Goal: Transaction & Acquisition: Obtain resource

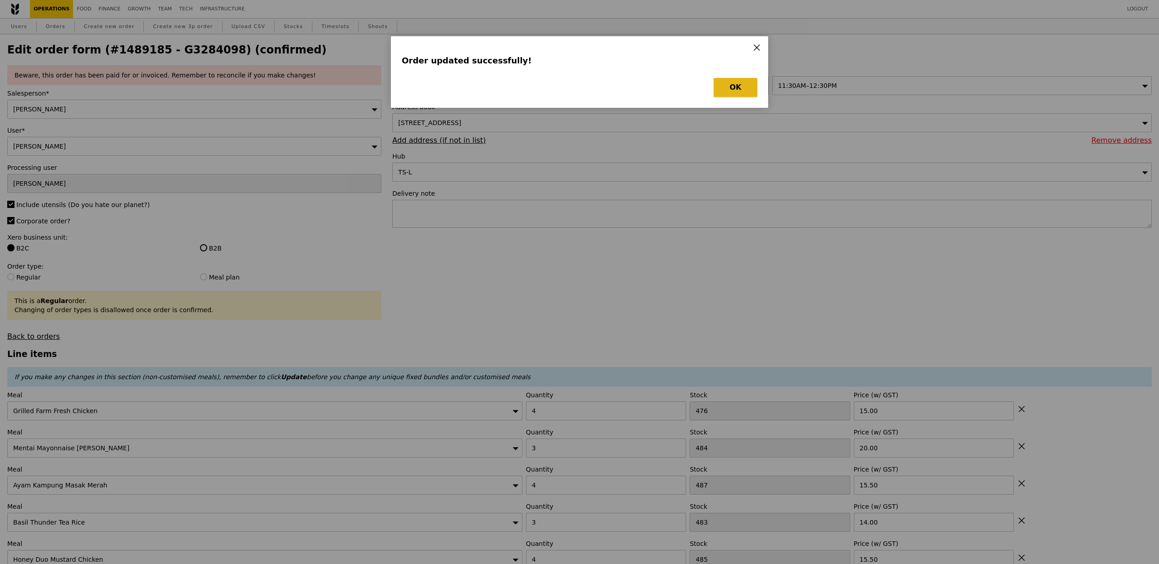
click at [739, 84] on button "OK" at bounding box center [736, 87] width 44 height 19
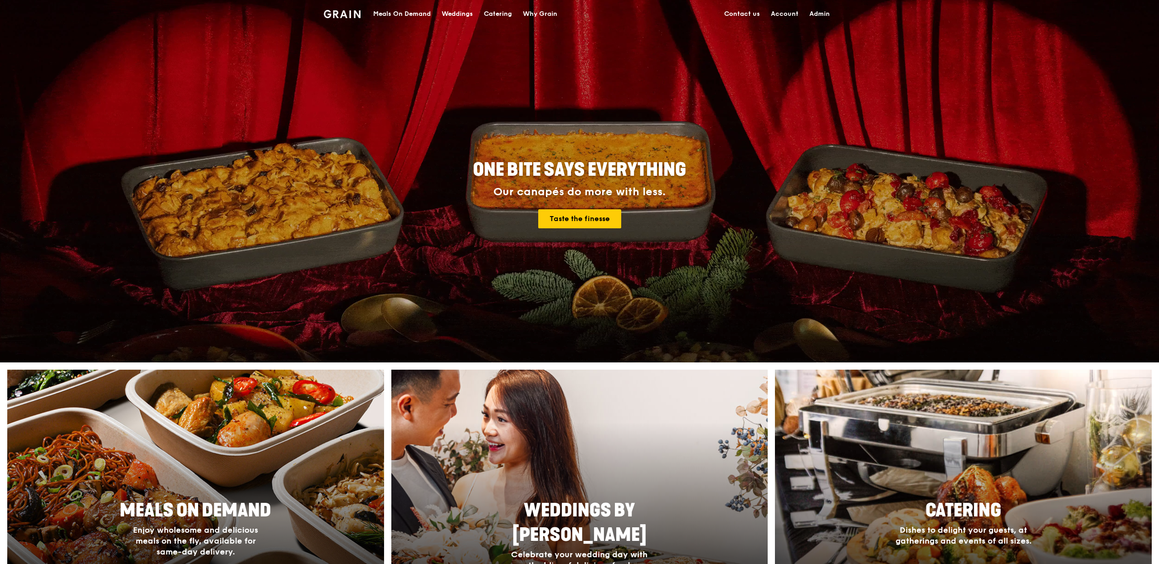
click at [499, 10] on div "Catering" at bounding box center [498, 13] width 28 height 27
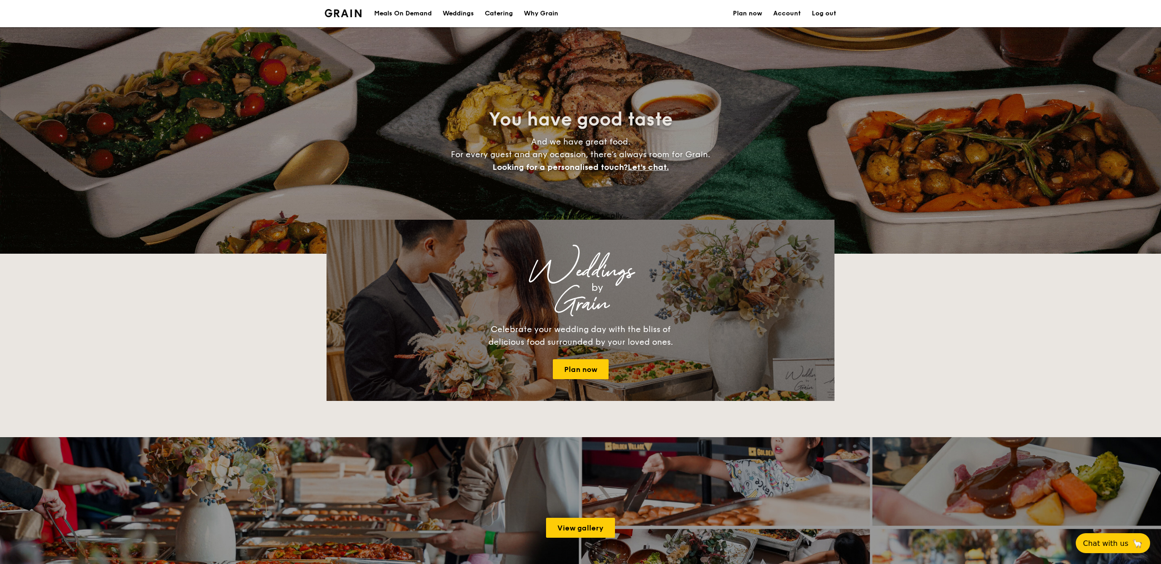
select select
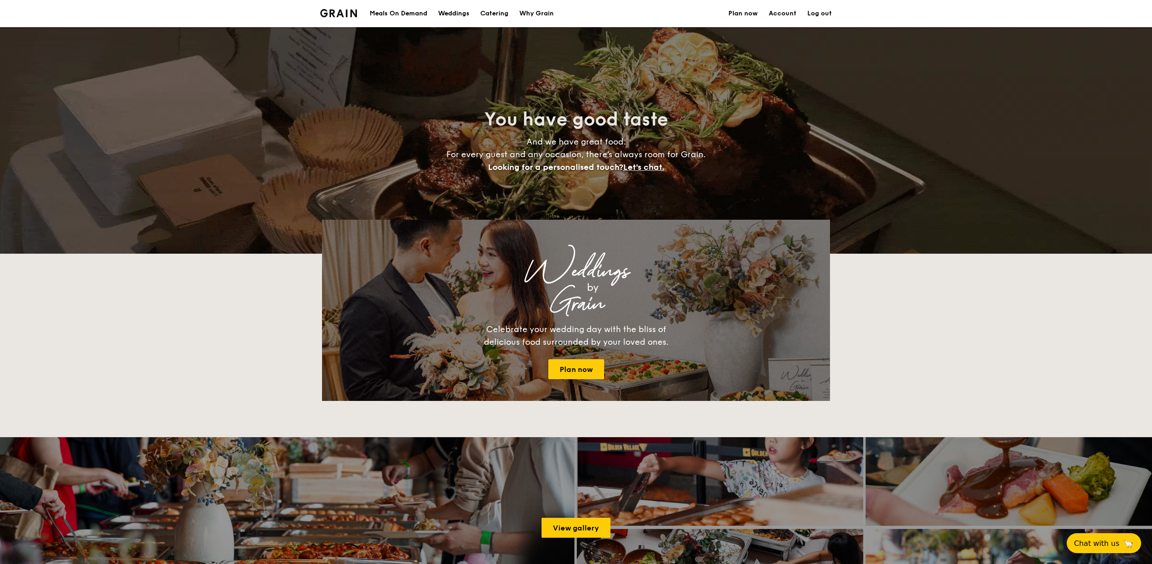
click at [480, 16] on h1 "Catering" at bounding box center [494, 13] width 28 height 27
click at [489, 17] on h1 "Catering" at bounding box center [494, 13] width 28 height 27
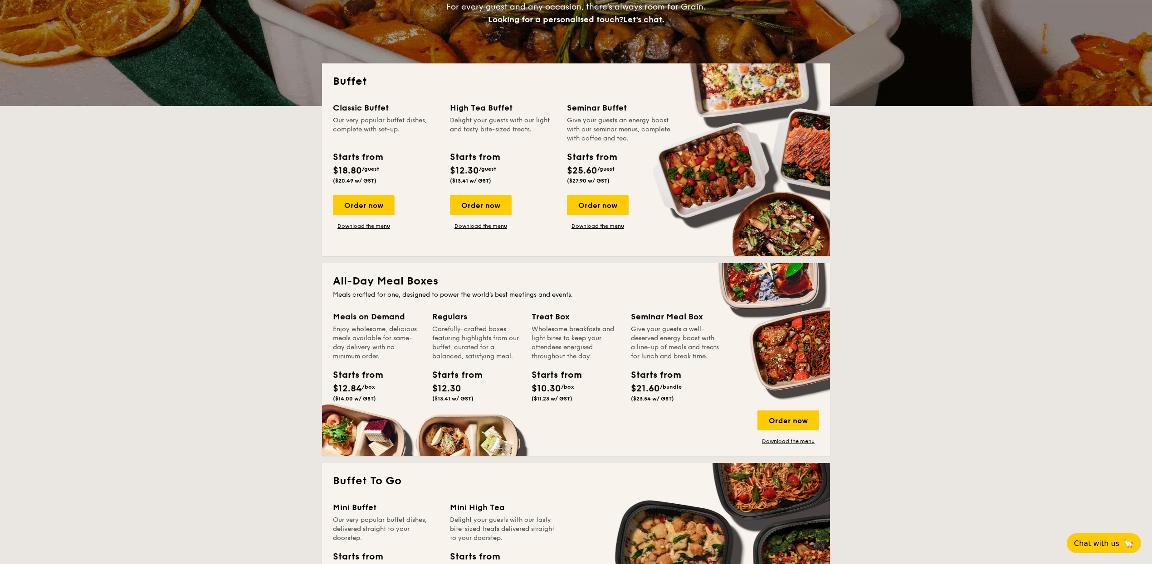
scroll to position [218, 0]
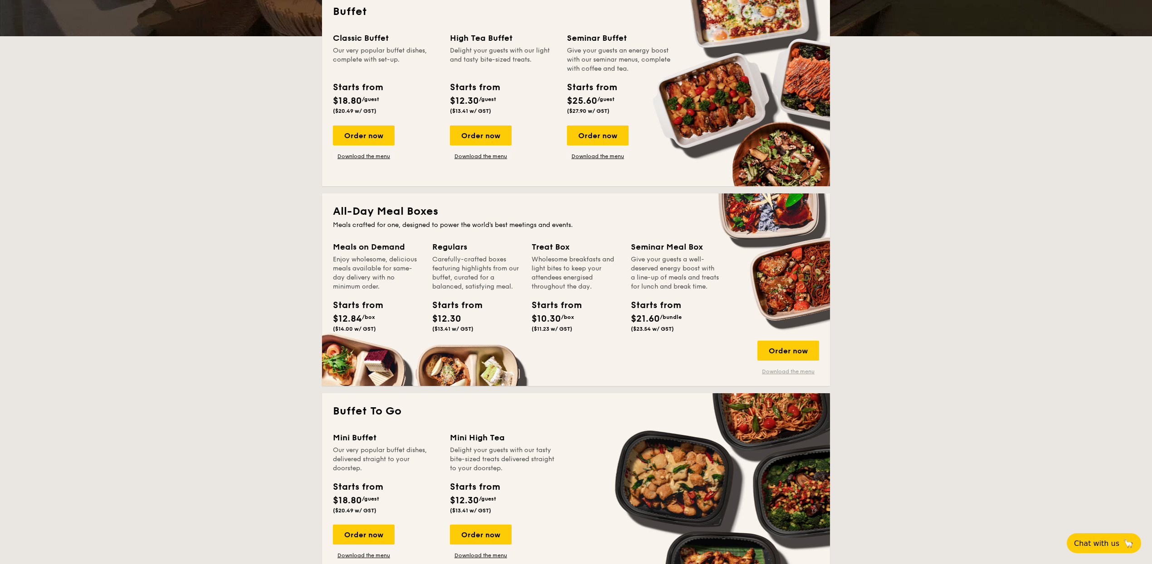
click at [795, 373] on link "Download the menu" at bounding box center [788, 371] width 62 height 7
